Goal: Task Accomplishment & Management: Manage account settings

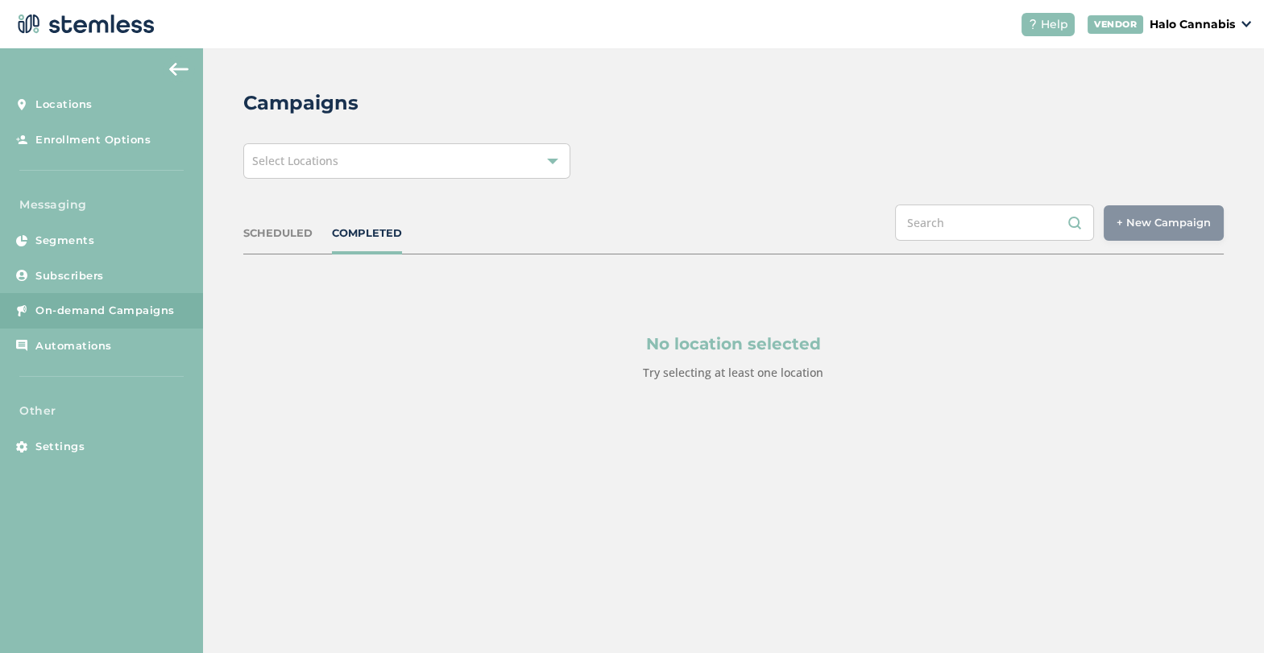
click at [83, 309] on span "On-demand Campaigns" at bounding box center [104, 311] width 139 height 16
click at [247, 226] on div "SCHEDULED" at bounding box center [277, 234] width 69 height 16
click at [267, 226] on div "SCHEDULED" at bounding box center [277, 234] width 69 height 16
click at [346, 151] on div "Select Locations" at bounding box center [406, 160] width 327 height 35
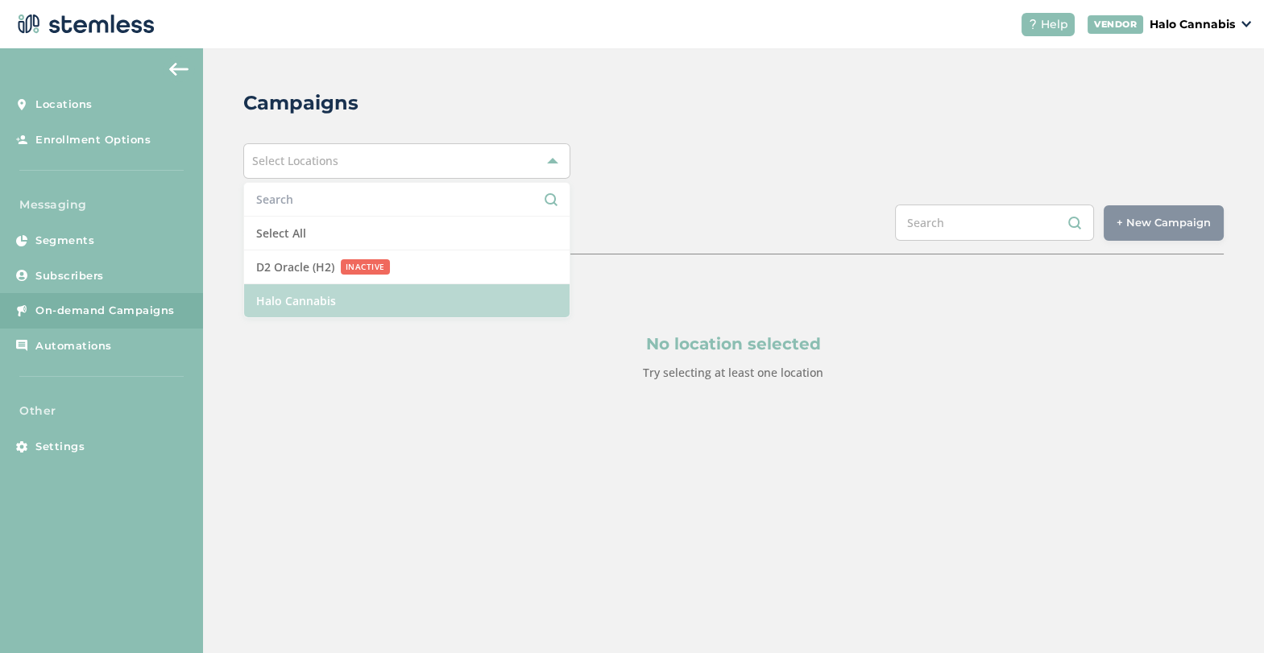
click at [286, 290] on li "Halo Cannabis" at bounding box center [406, 300] width 325 height 33
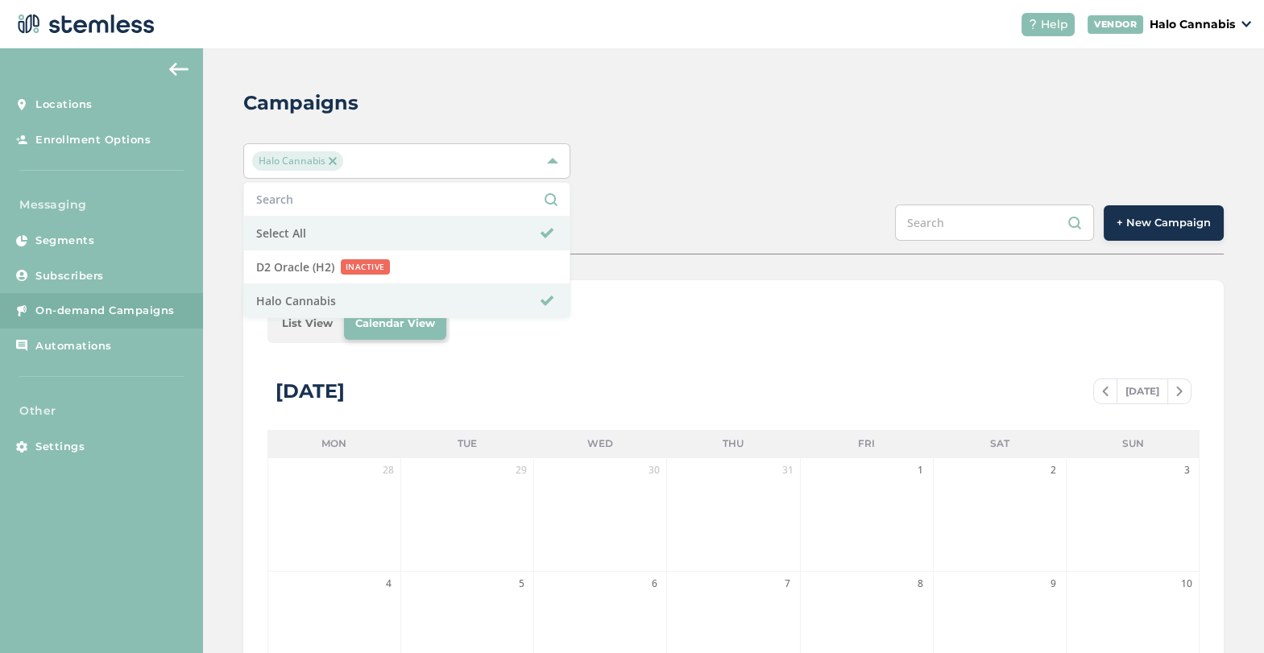
click at [813, 329] on div "List View Calendar View" at bounding box center [733, 324] width 932 height 39
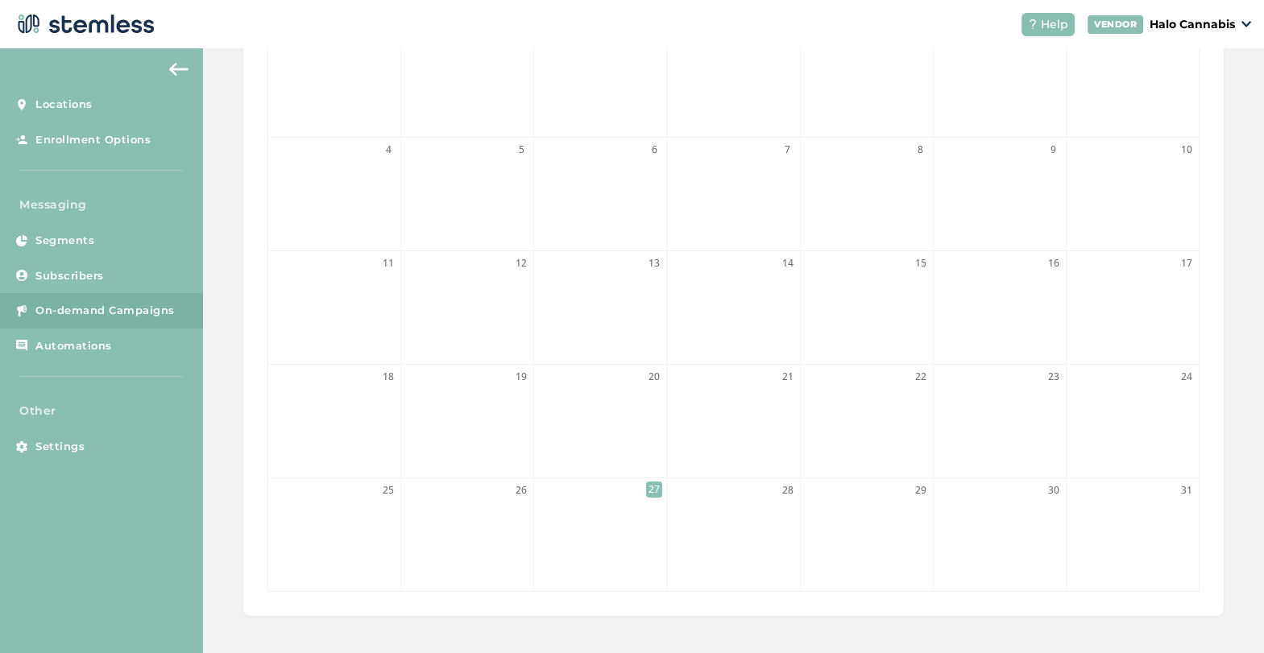
scroll to position [66, 0]
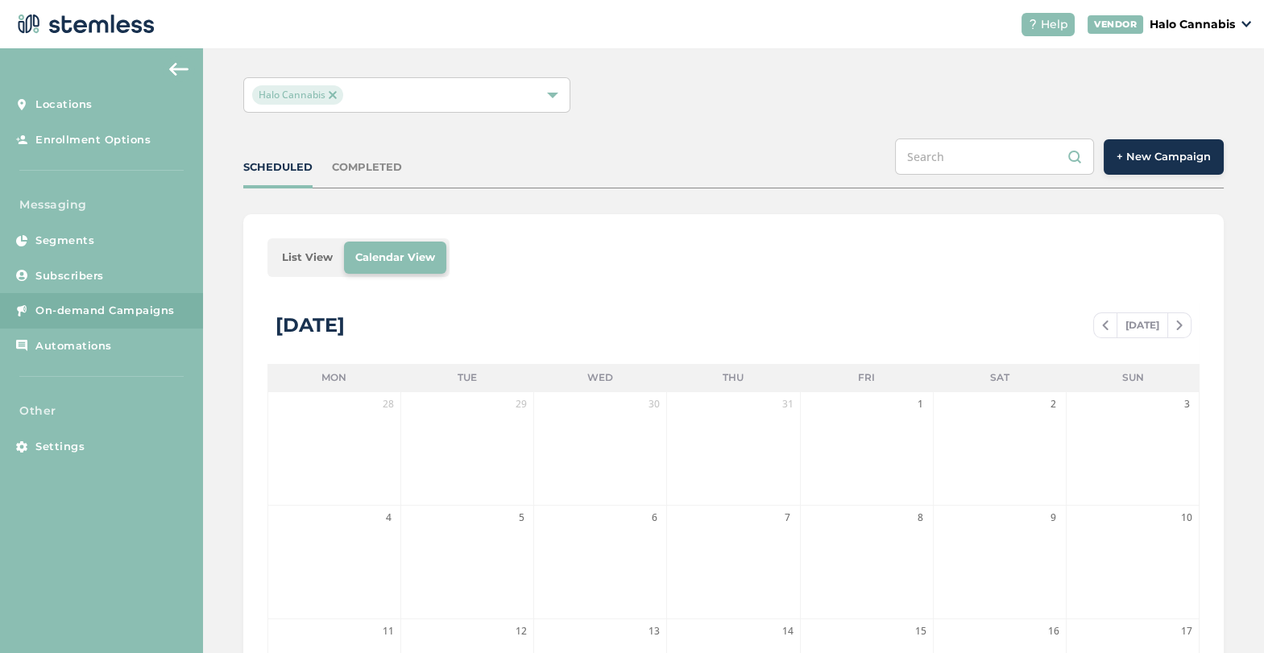
click at [1096, 330] on span at bounding box center [1105, 325] width 23 height 19
click at [366, 168] on div "COMPLETED" at bounding box center [367, 168] width 70 height 16
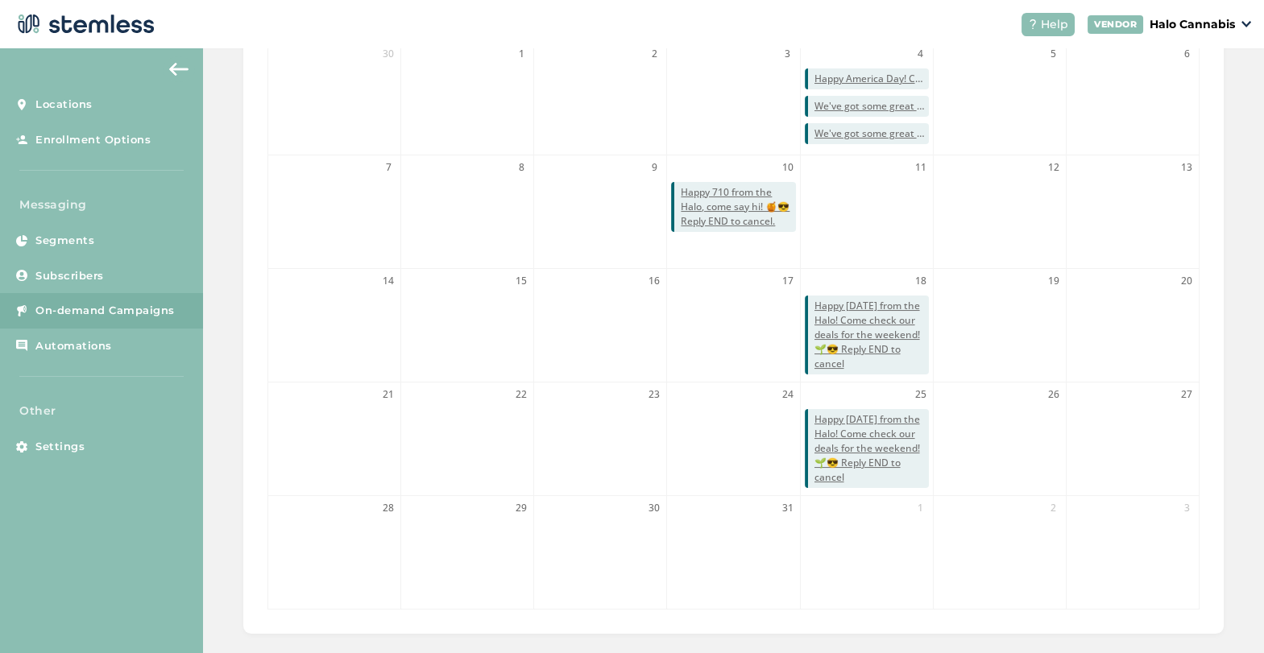
scroll to position [434, 0]
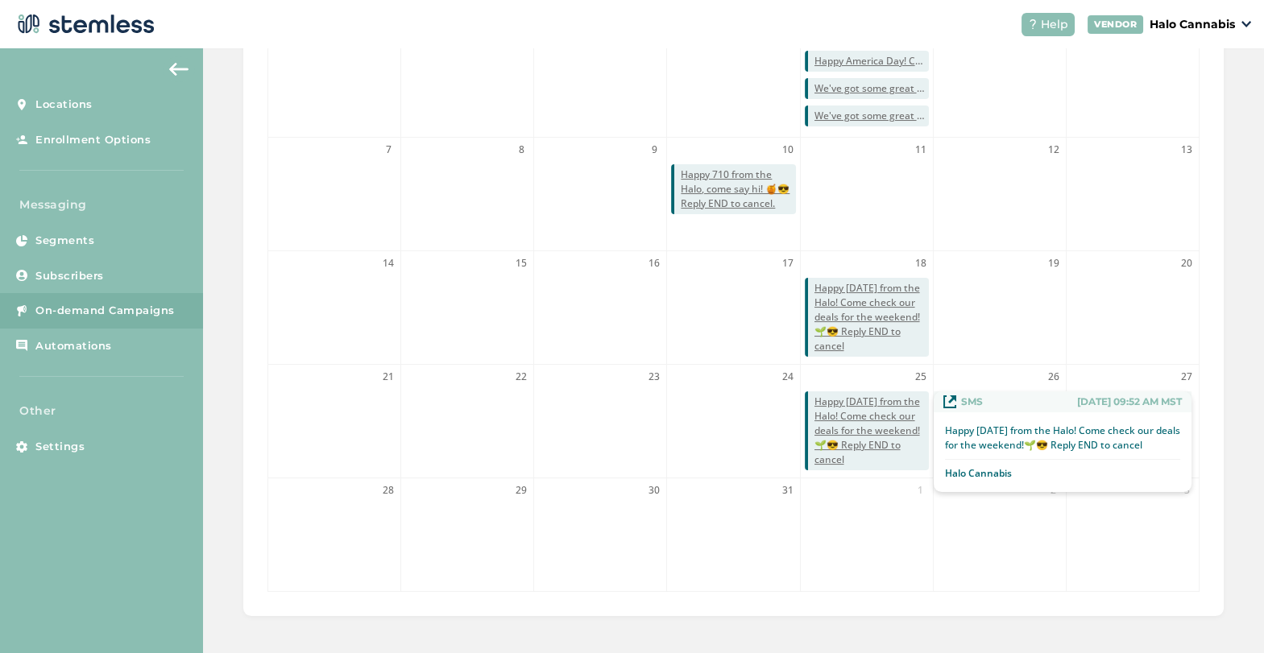
click at [847, 416] on span "Happy [DATE] from the Halo! Come check our deals for the weekend!🌱😎 Reply END t…" at bounding box center [871, 431] width 114 height 73
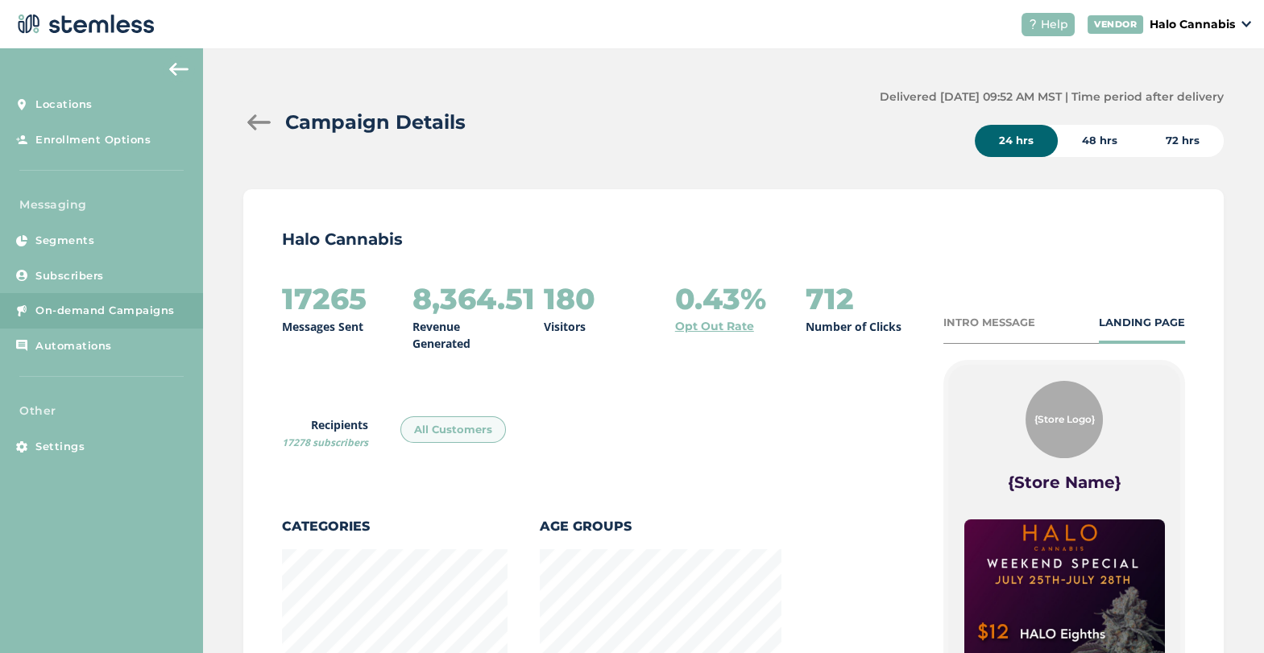
scroll to position [1132, 980]
